Goal: Information Seeking & Learning: Learn about a topic

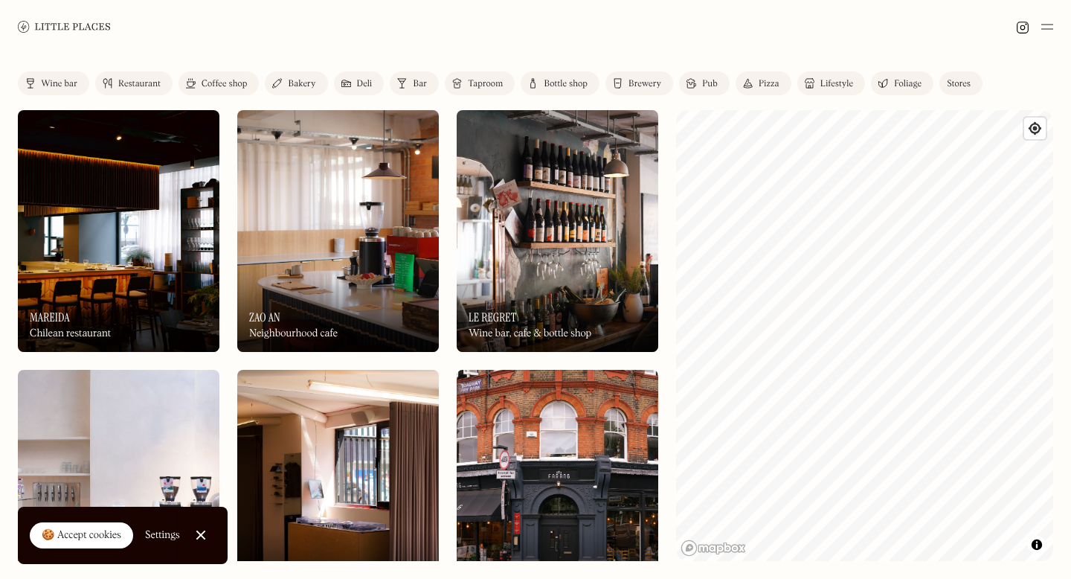
click at [213, 84] on div "Coffee shop" at bounding box center [224, 84] width 45 height 9
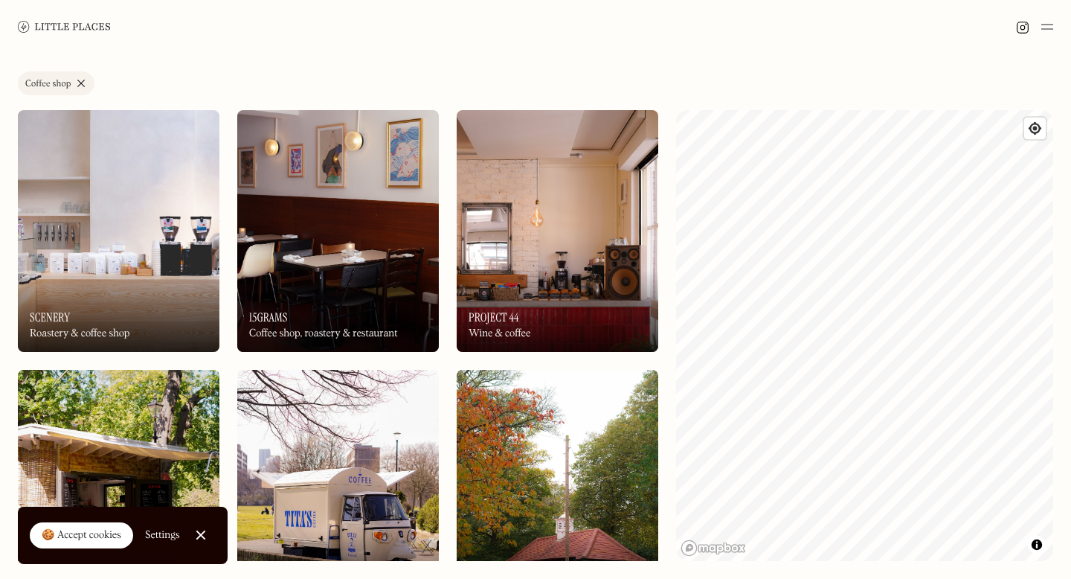
click at [650, 448] on div "Label Coffee shop Wine bar Restaurant Coffee shop Bakery Deli Bar Taproom Bottl…" at bounding box center [535, 316] width 1071 height 525
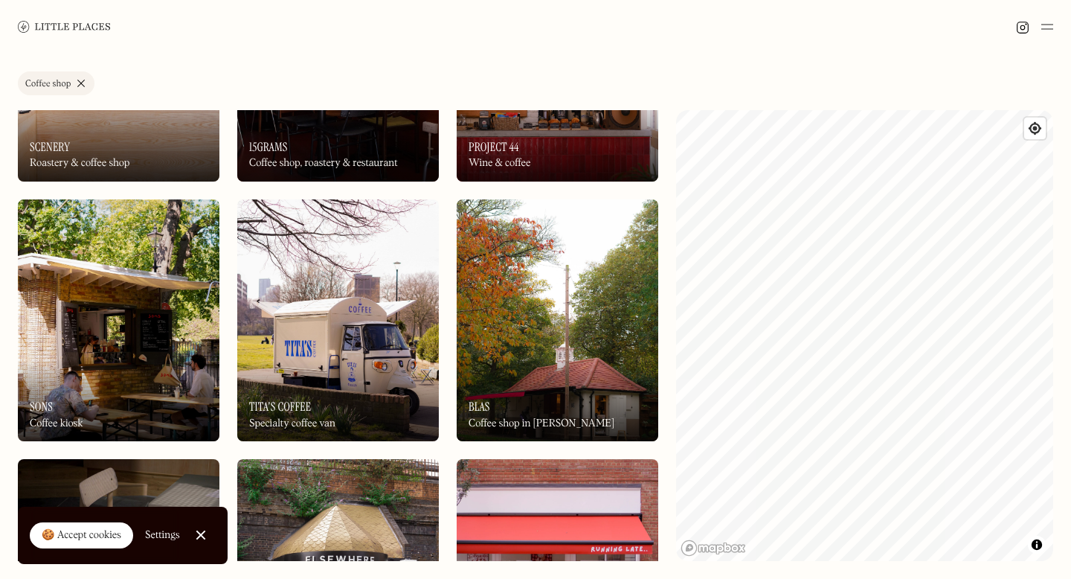
scroll to position [172, 0]
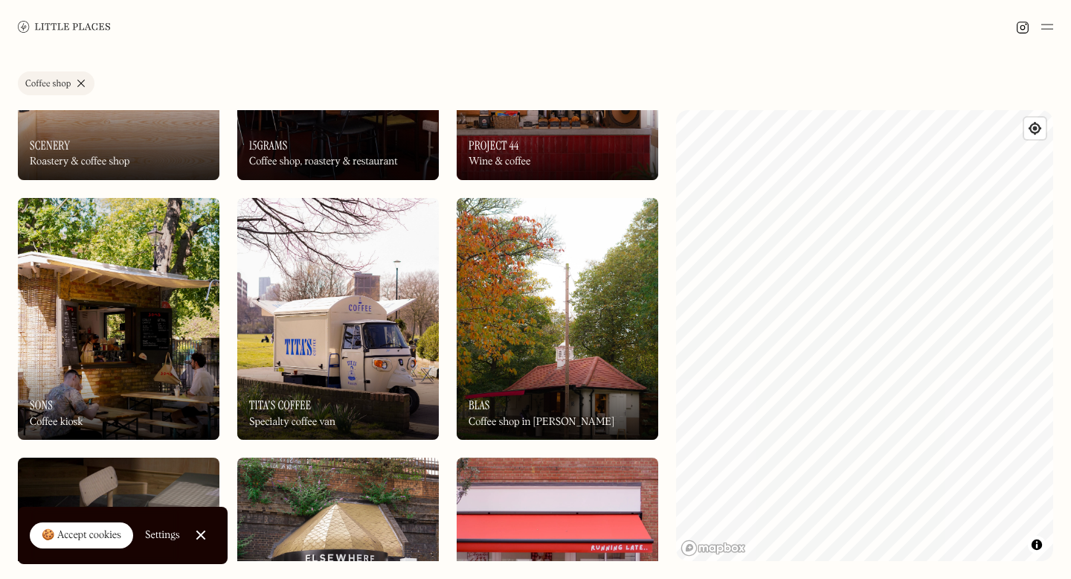
click at [532, 397] on div "On Our Radar Blas Coffee shop in [PERSON_NAME]" at bounding box center [558, 399] width 202 height 82
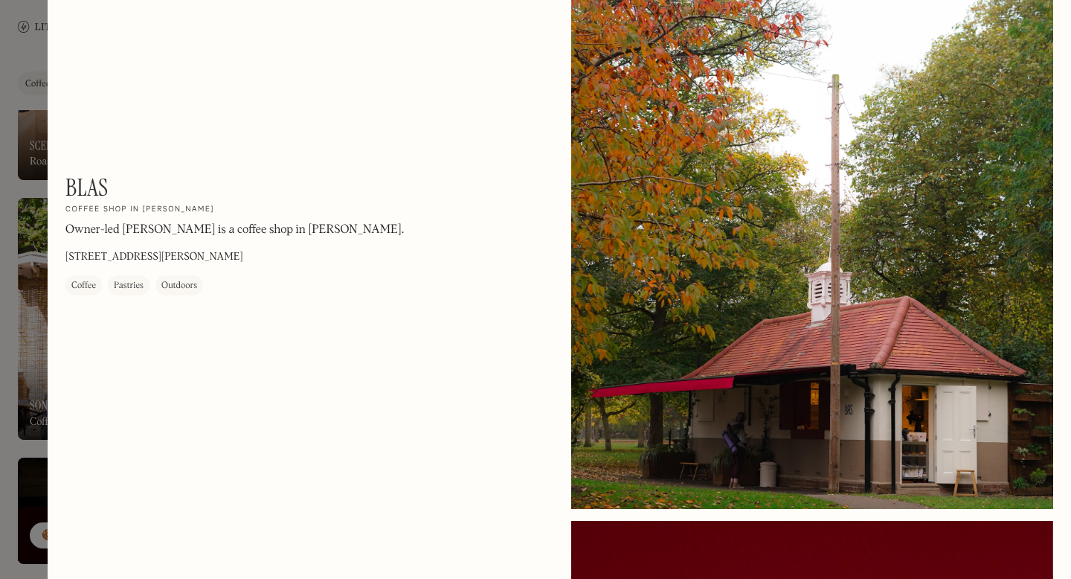
scroll to position [127, 0]
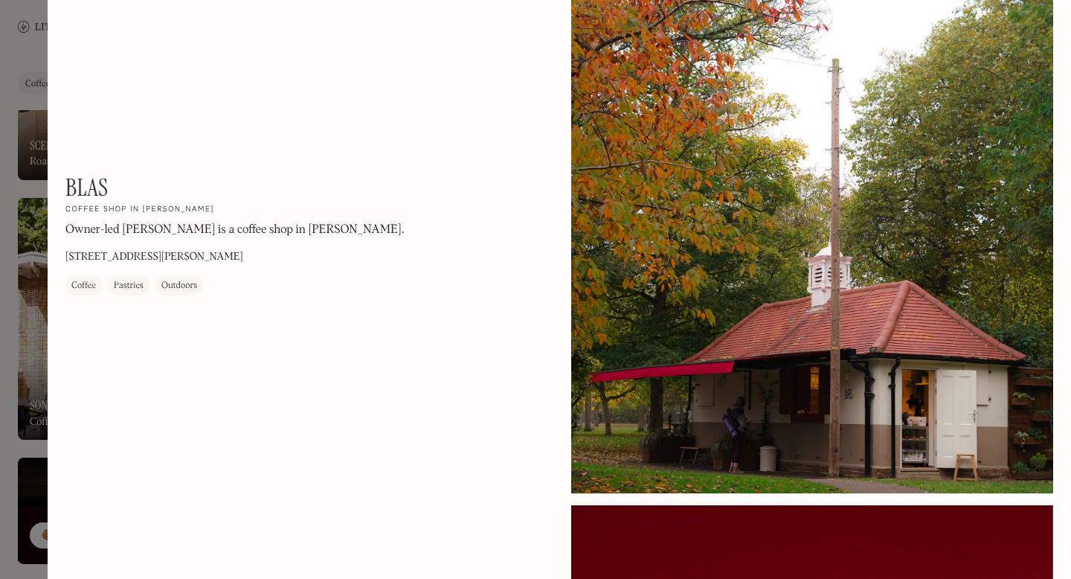
click at [1023, 22] on div at bounding box center [812, 192] width 482 height 602
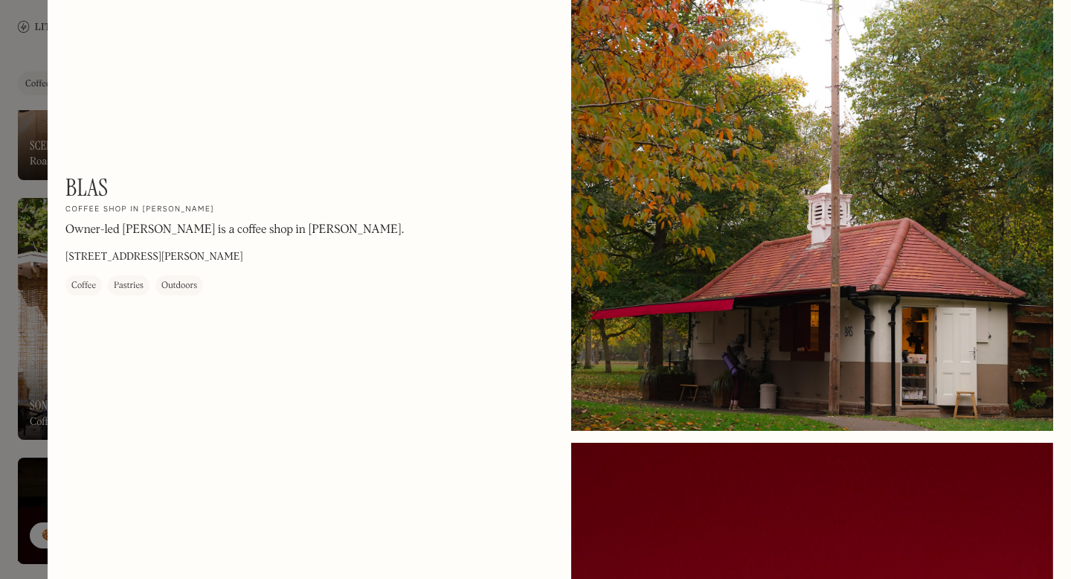
scroll to position [199, 0]
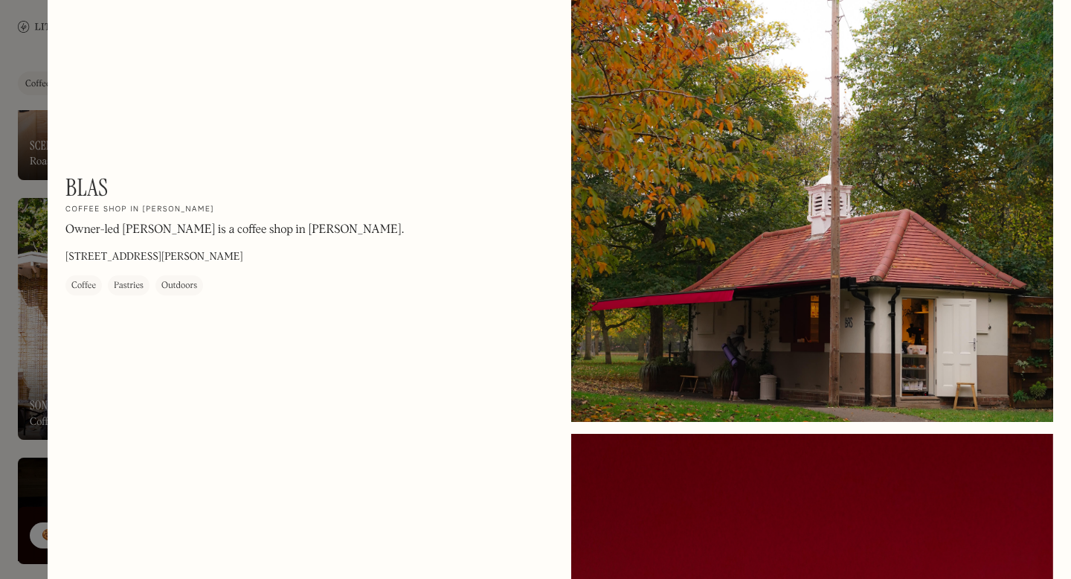
click at [690, 186] on div at bounding box center [812, 120] width 482 height 602
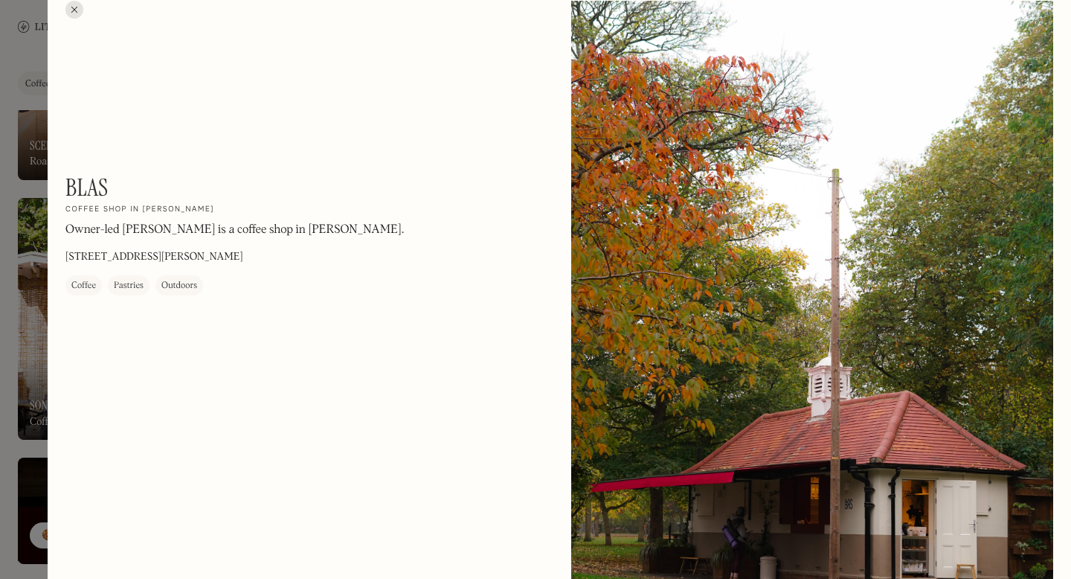
scroll to position [0, 0]
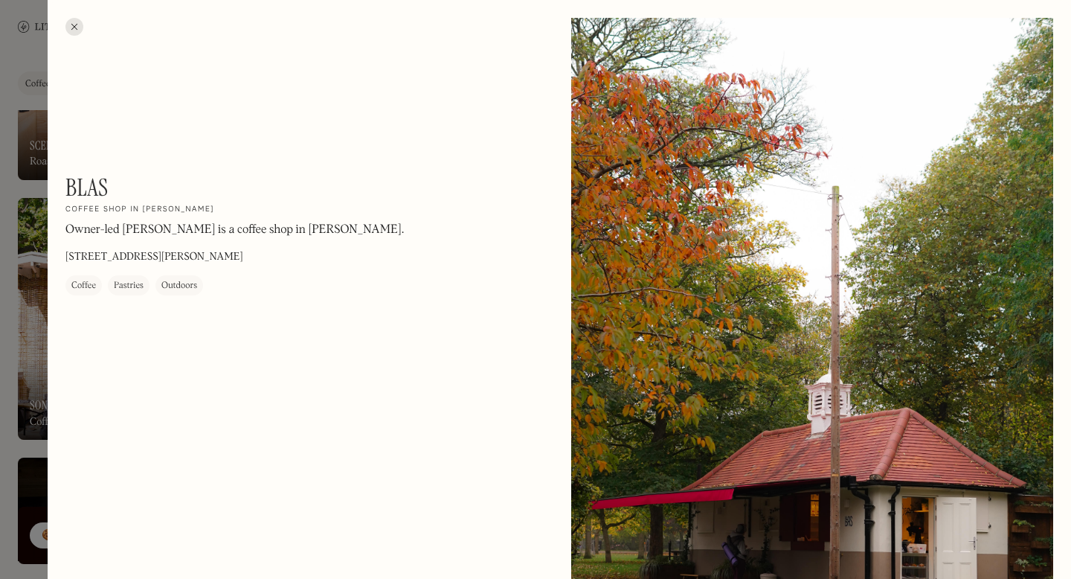
click at [752, 152] on div at bounding box center [812, 319] width 482 height 602
click at [78, 28] on div at bounding box center [74, 27] width 18 height 18
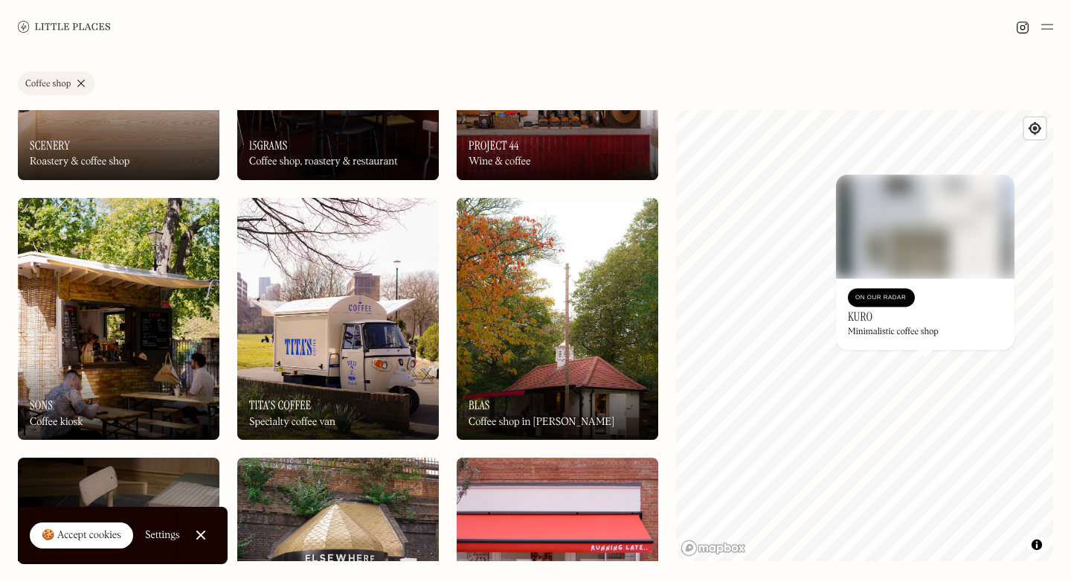
click at [889, 327] on div "Minimalistic coffee shop" at bounding box center [893, 332] width 91 height 10
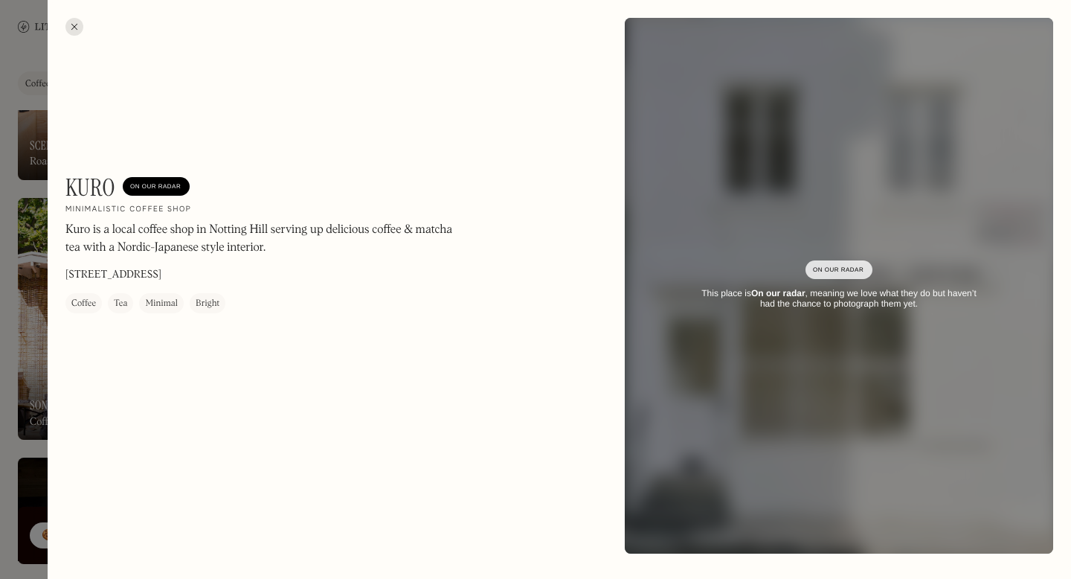
click at [69, 32] on div at bounding box center [74, 27] width 18 height 18
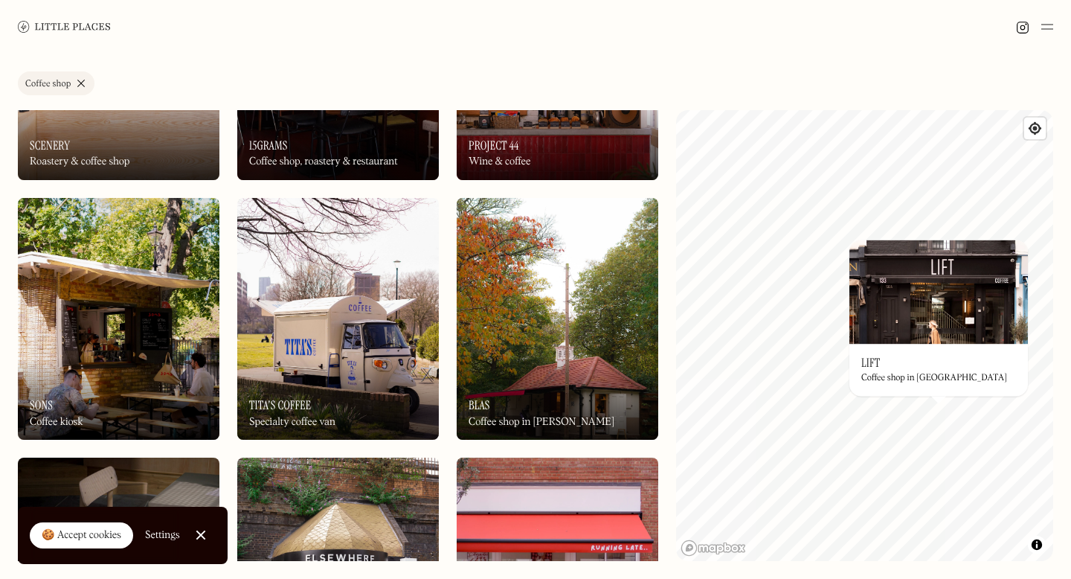
click at [906, 348] on div "On Our Radar Lift Coffee shop in West London" at bounding box center [938, 370] width 178 height 52
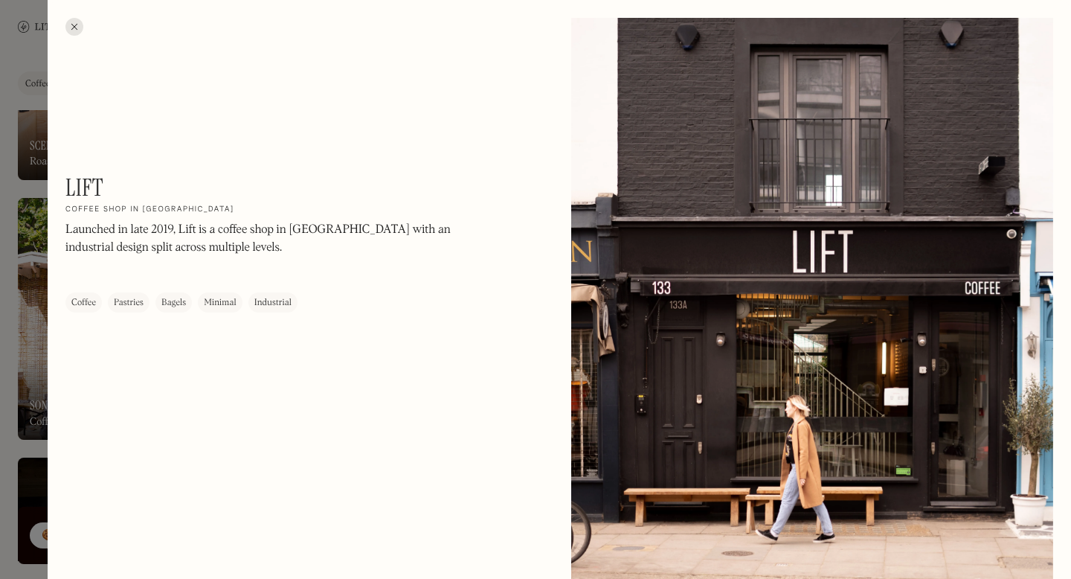
click at [219, 246] on p "Launched in late 2019, Lift is a coffee shop in Notting Hill with an industrial…" at bounding box center [266, 240] width 402 height 36
click at [1040, 38] on div at bounding box center [812, 319] width 482 height 602
click at [71, 28] on div at bounding box center [74, 27] width 18 height 18
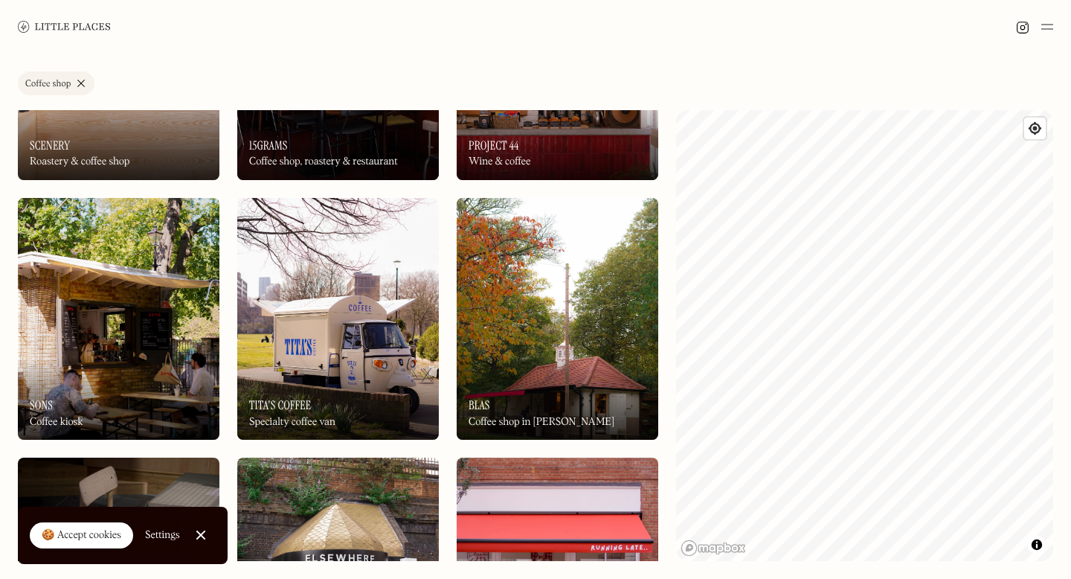
click at [77, 81] on link "Coffee shop" at bounding box center [56, 83] width 77 height 24
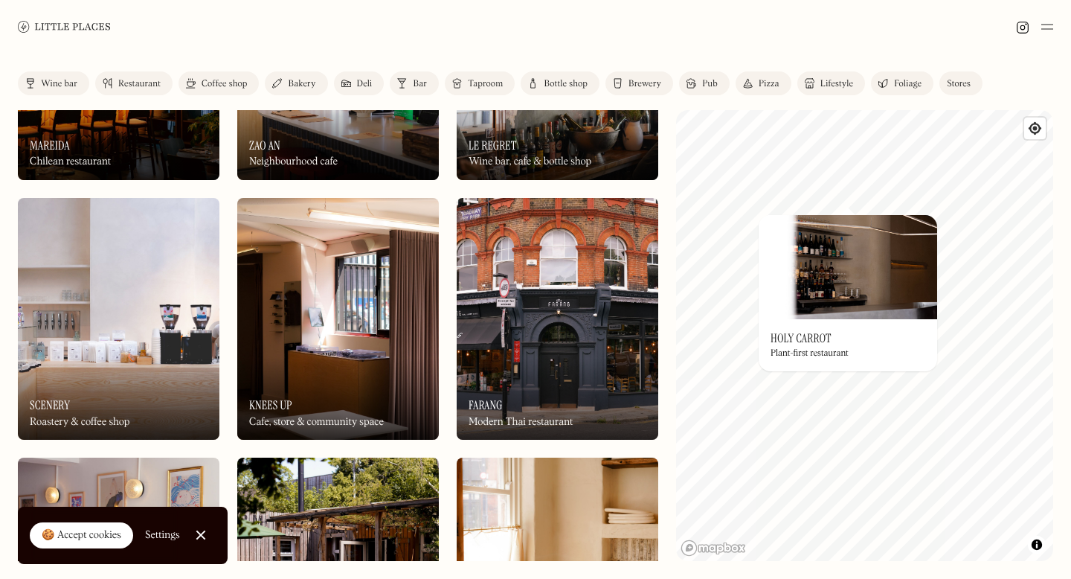
click at [848, 271] on img at bounding box center [848, 267] width 178 height 104
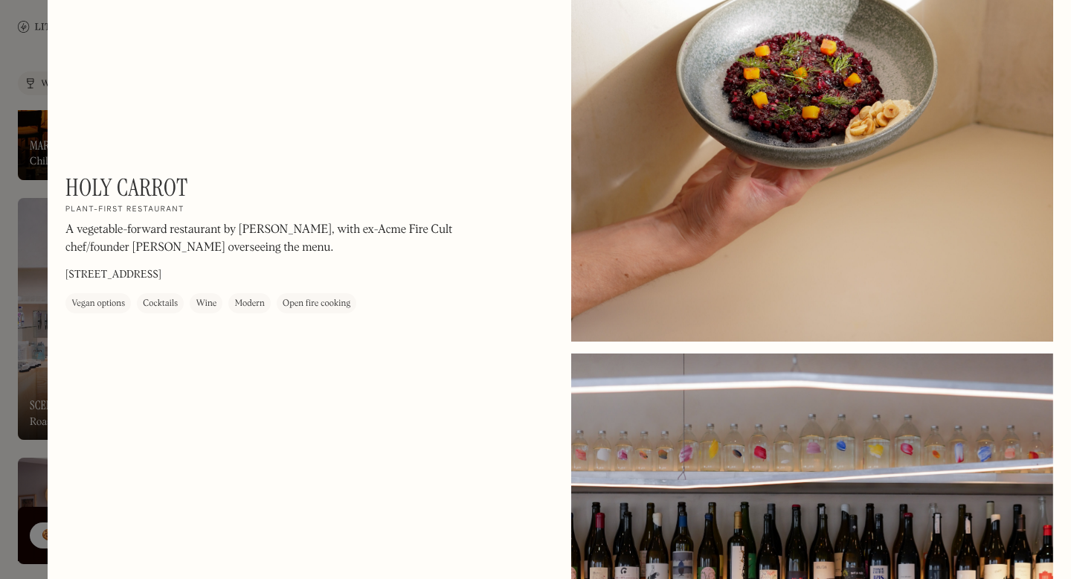
scroll to position [1611, 0]
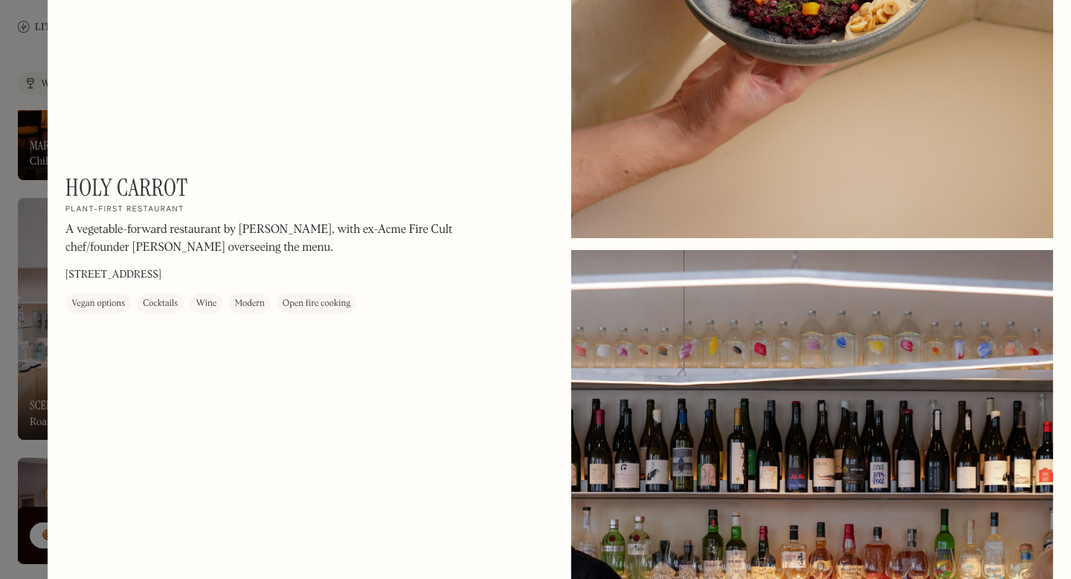
click at [31, 75] on div at bounding box center [535, 289] width 1071 height 579
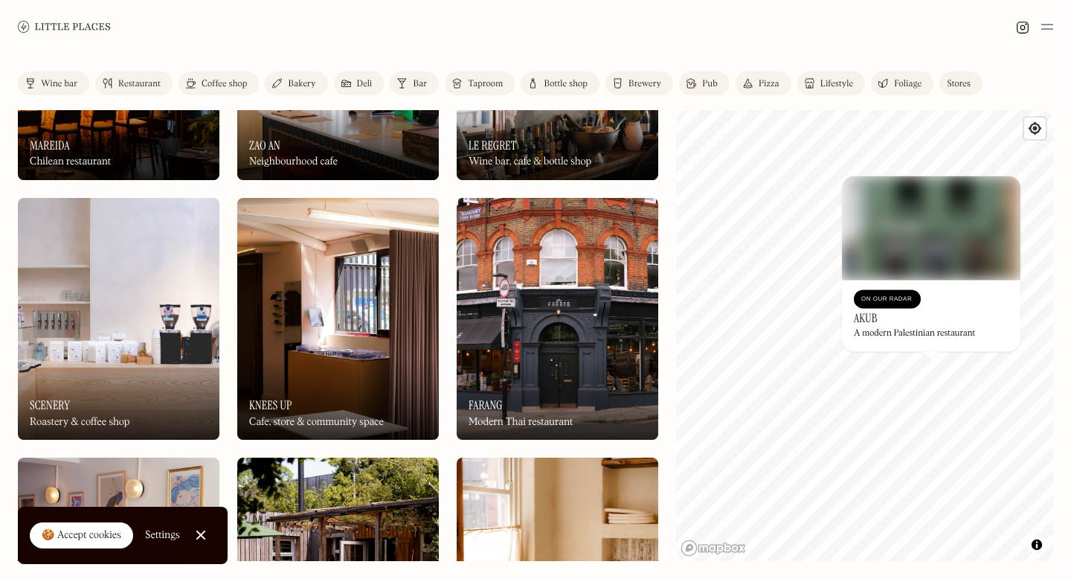
click at [895, 329] on div "A modern Palestinian restaurant" at bounding box center [914, 334] width 121 height 10
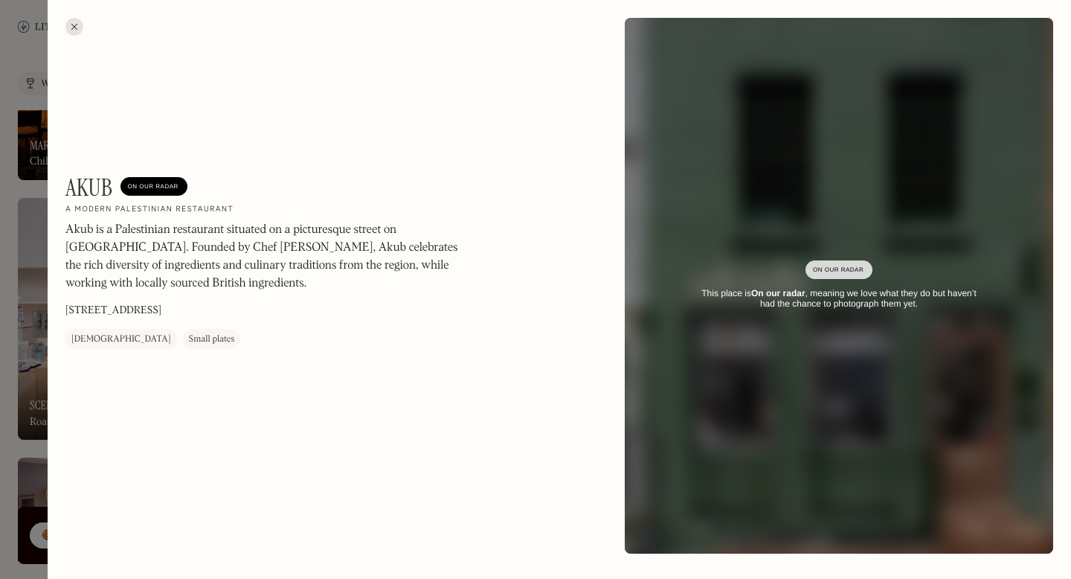
click at [73, 23] on div at bounding box center [74, 27] width 18 height 18
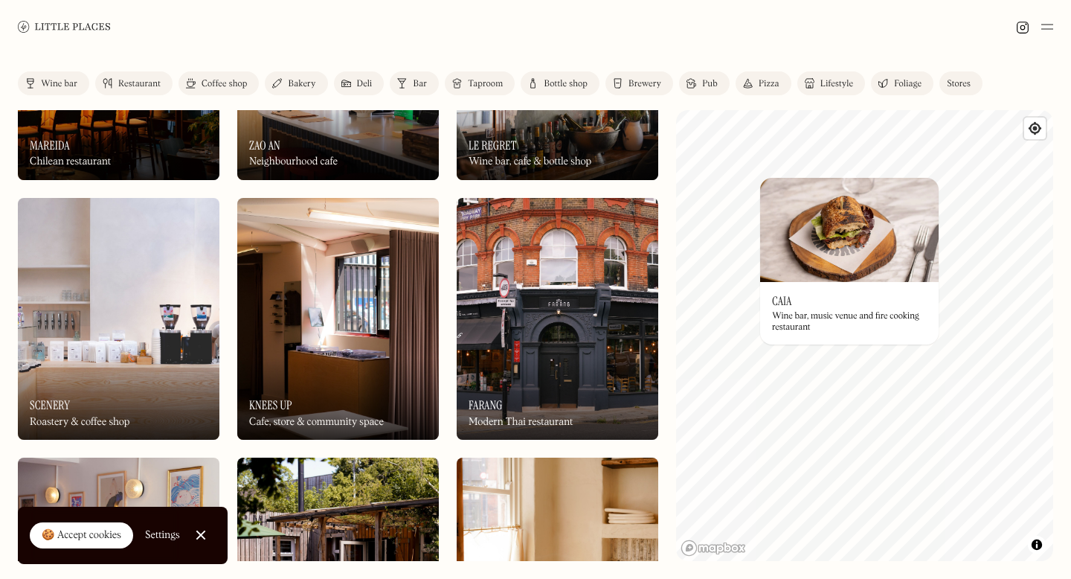
click at [761, 181] on img at bounding box center [849, 230] width 178 height 104
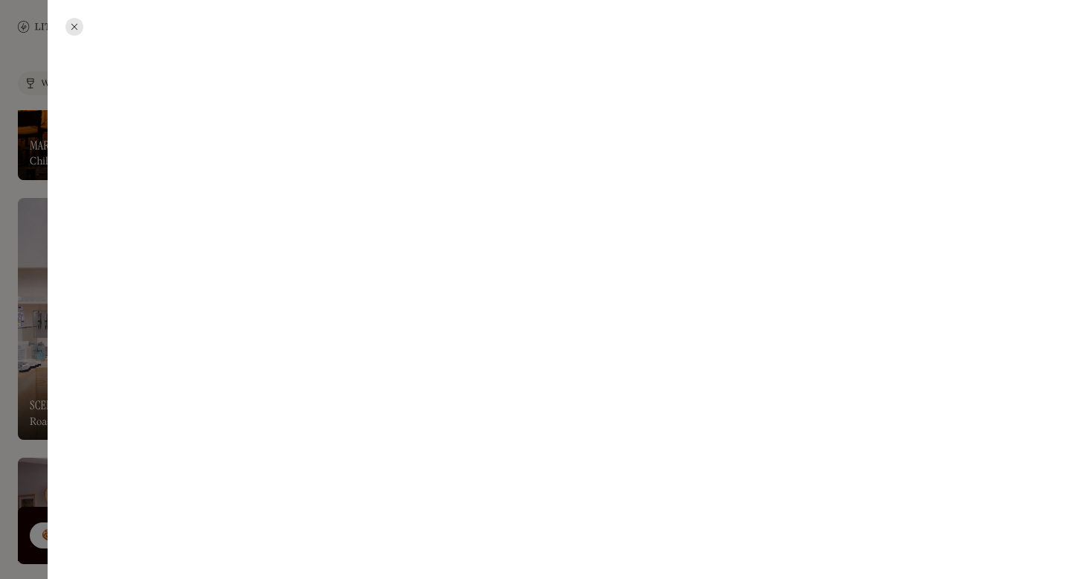
click at [70, 26] on div at bounding box center [74, 27] width 18 height 18
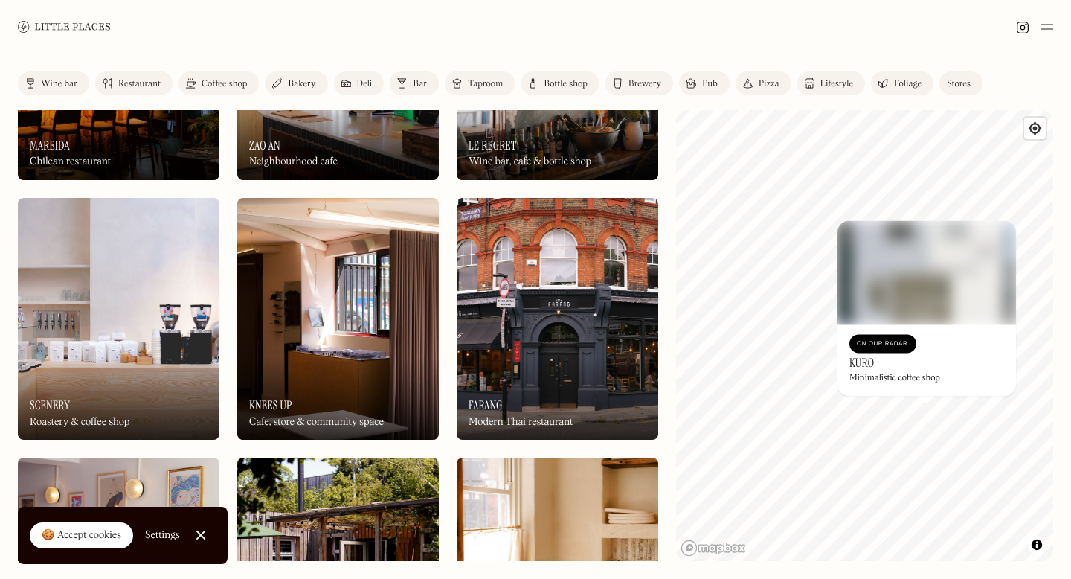
click at [216, 81] on div "Coffee shop" at bounding box center [224, 84] width 45 height 9
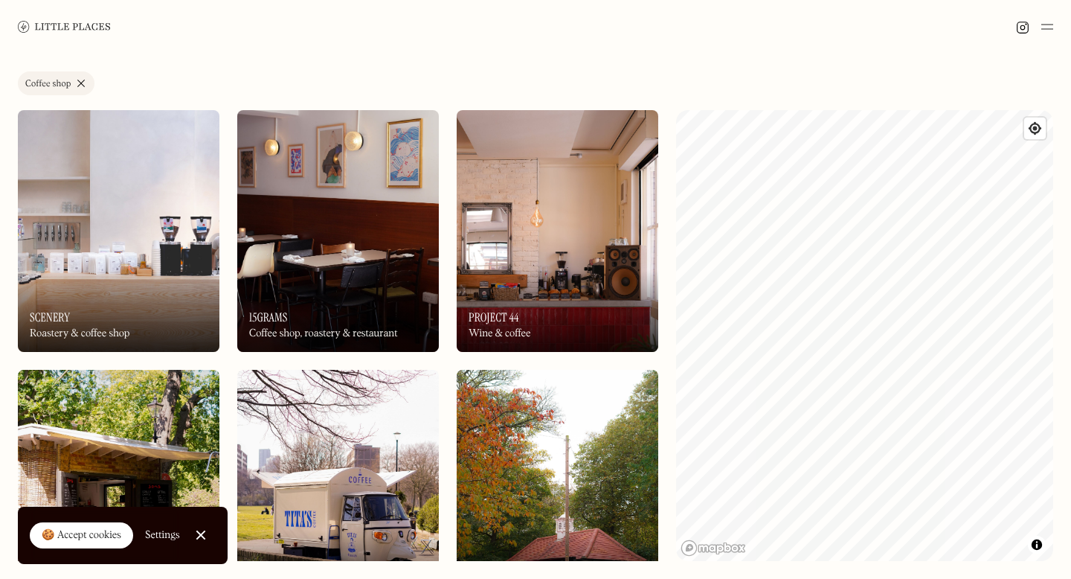
click at [64, 27] on img at bounding box center [64, 26] width 93 height 11
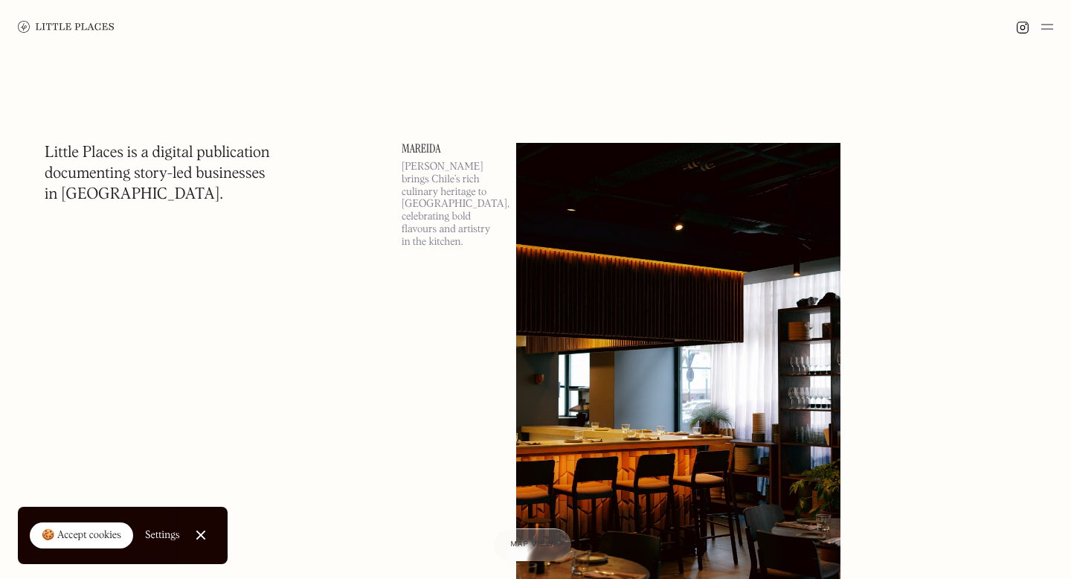
click at [1050, 33] on img at bounding box center [1047, 27] width 12 height 18
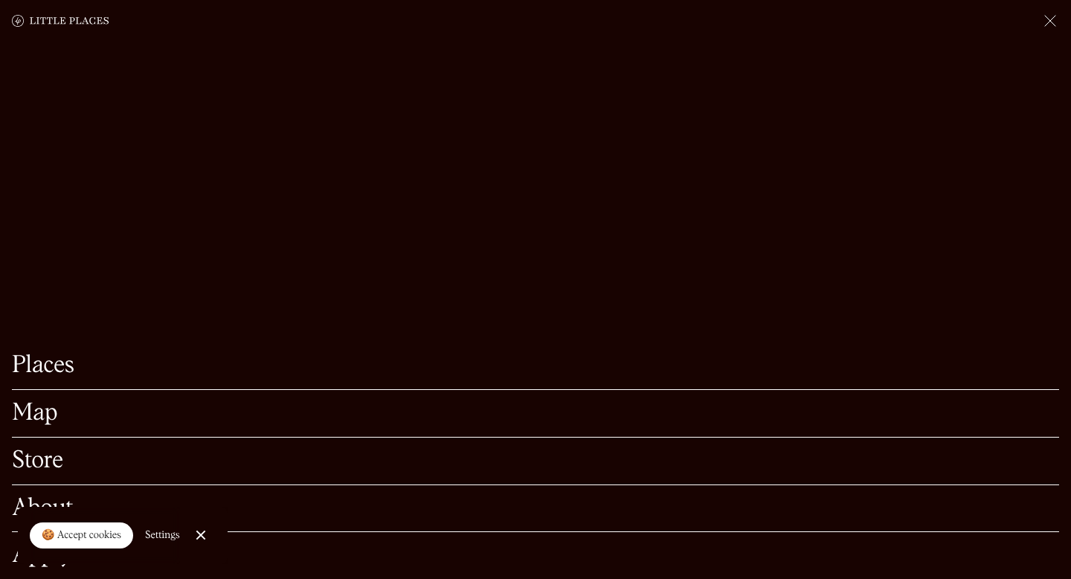
click at [37, 415] on link "Map" at bounding box center [535, 413] width 1047 height 23
